Goal: Share content

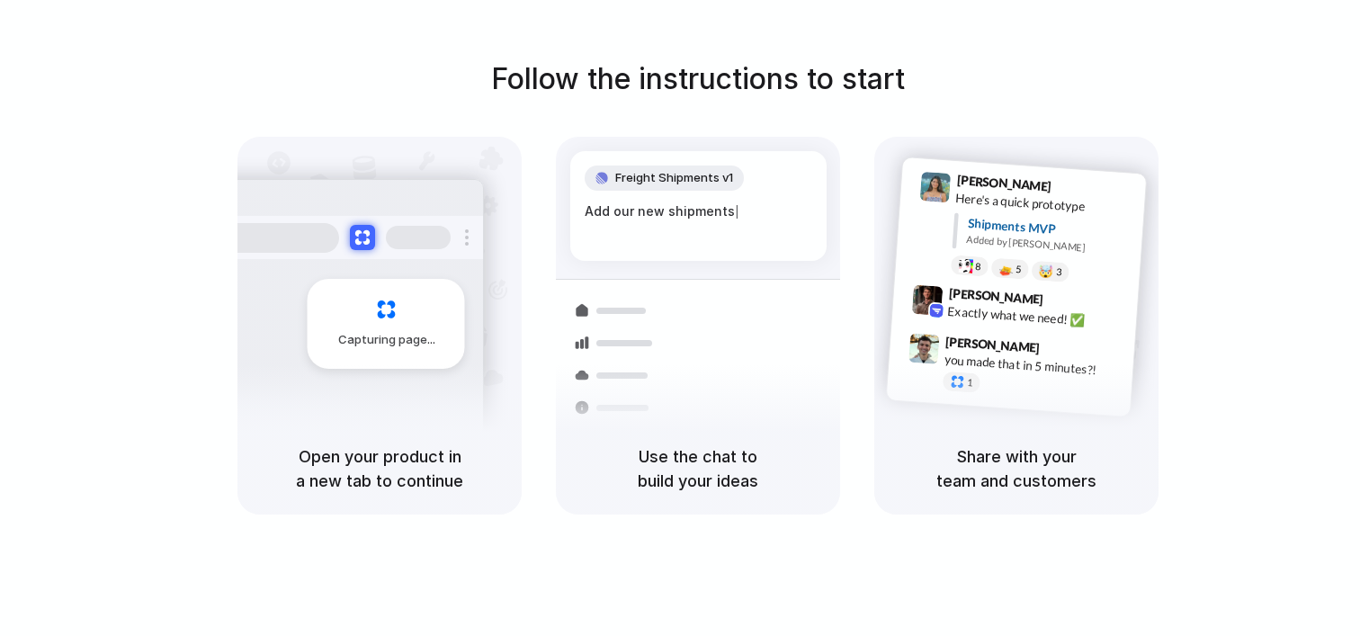
click at [1148, 425] on div "Share with your team and customers" at bounding box center [1016, 469] width 284 height 92
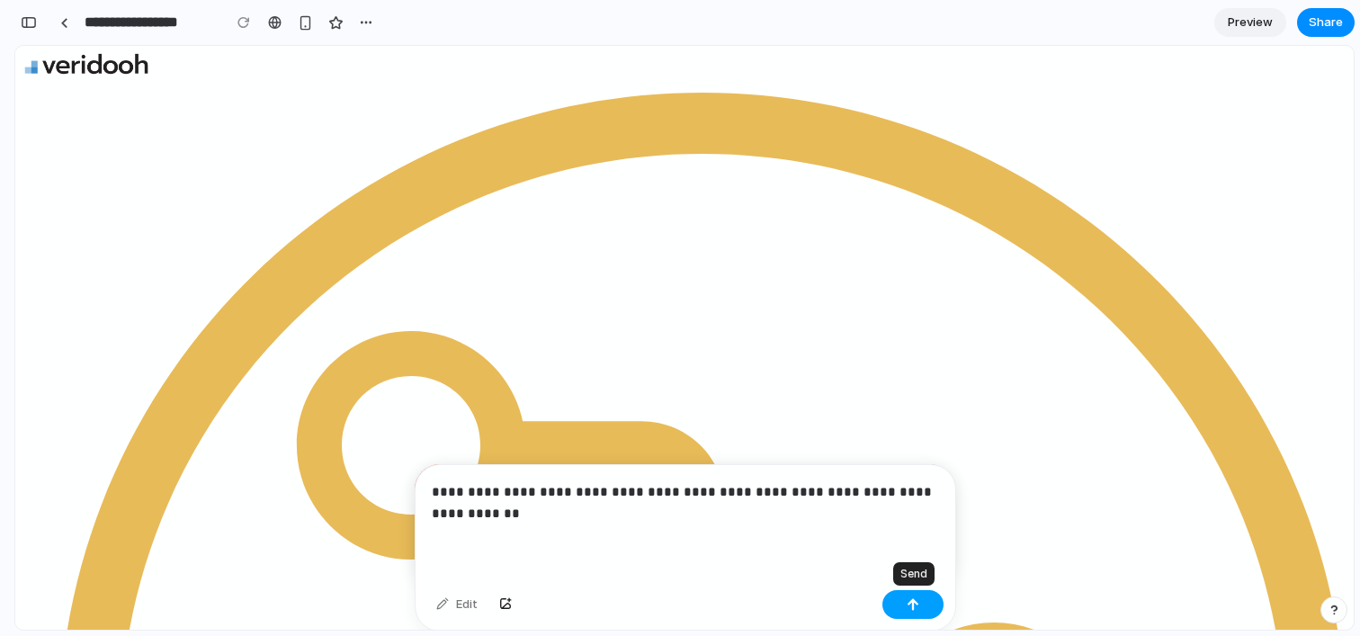
click at [928, 609] on button "button" at bounding box center [913, 604] width 61 height 29
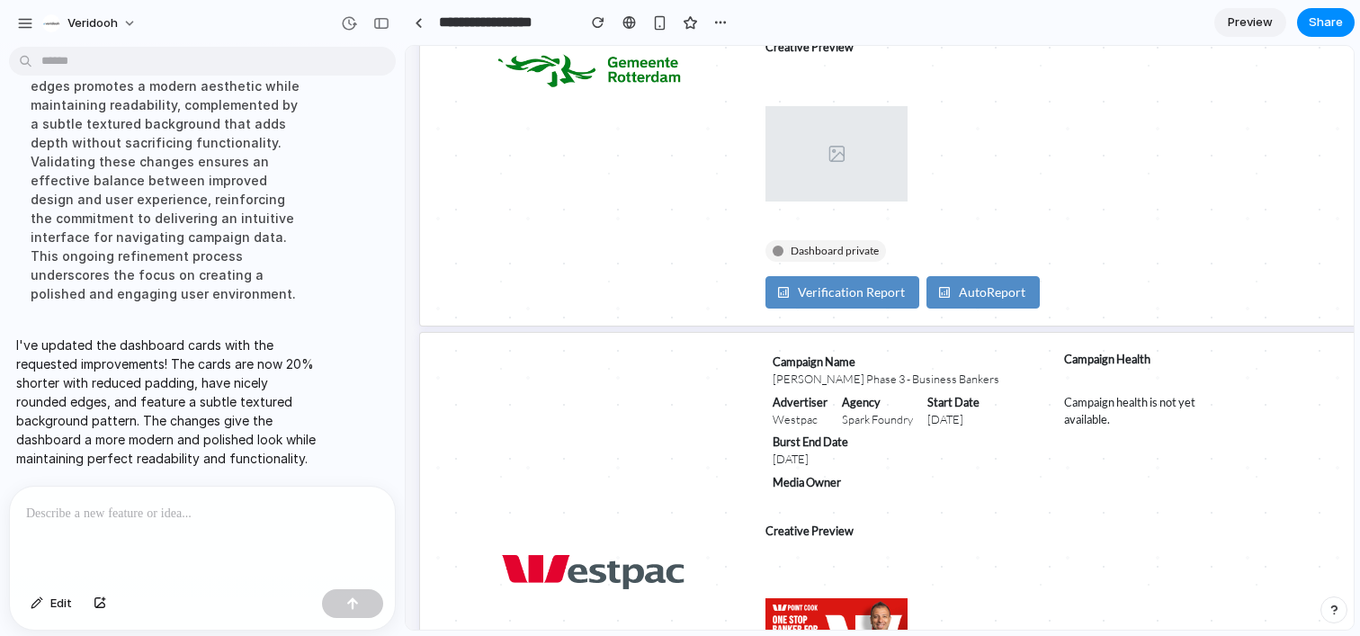
scroll to position [2335, 31]
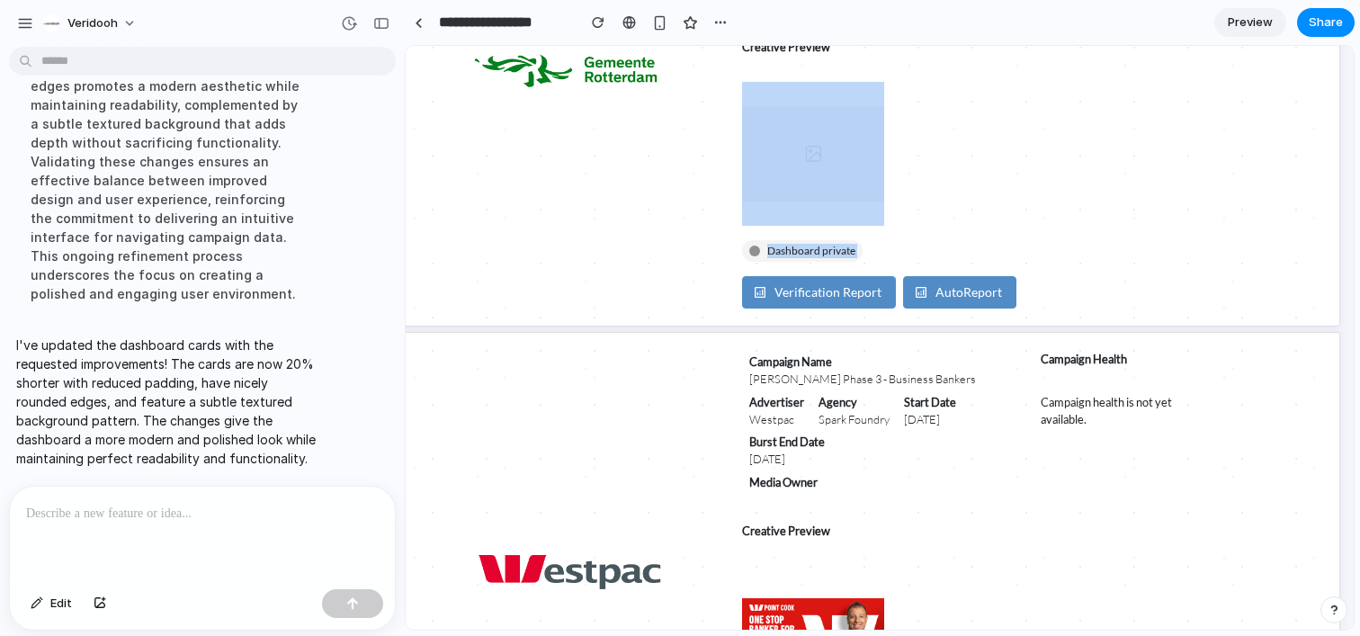
drag, startPoint x: 939, startPoint y: 162, endPoint x: 471, endPoint y: 487, distance: 569.5
click at [471, 487] on div "Campaigns Campaign Name Mazda BT-50 Burst 2 Advertiser Mazda Agency OMD Start D…" at bounding box center [868, 290] width 972 height 5044
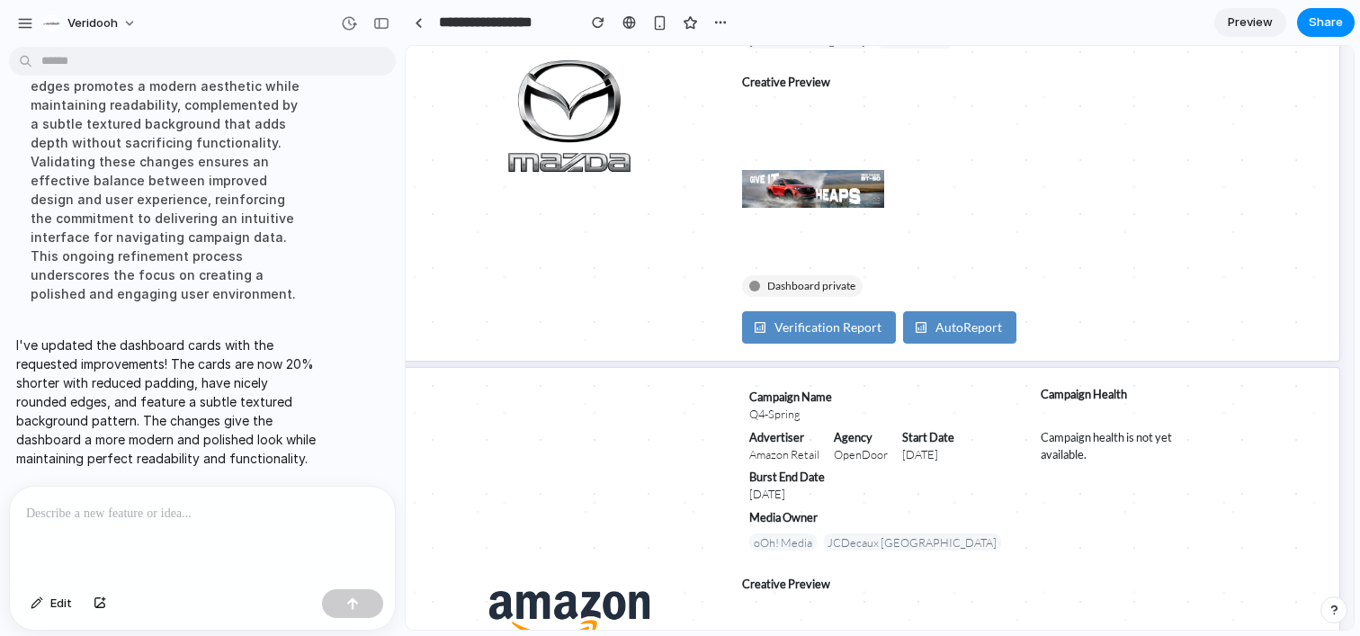
scroll to position [0, 31]
